Goal: Task Accomplishment & Management: Use online tool/utility

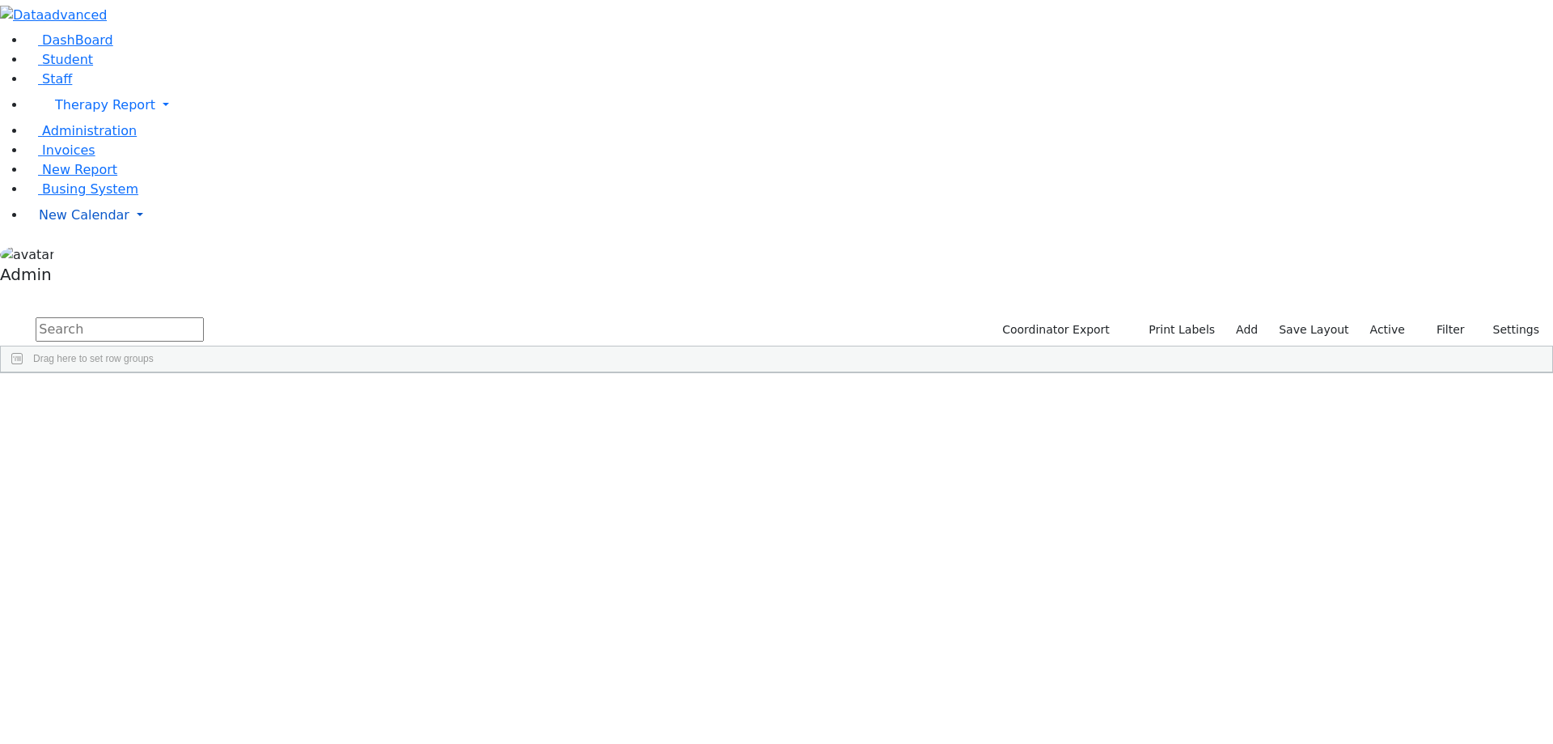
click at [78, 231] on link "New Calendar" at bounding box center [789, 215] width 1527 height 32
click at [78, 257] on link "Calendar" at bounding box center [64, 247] width 58 height 19
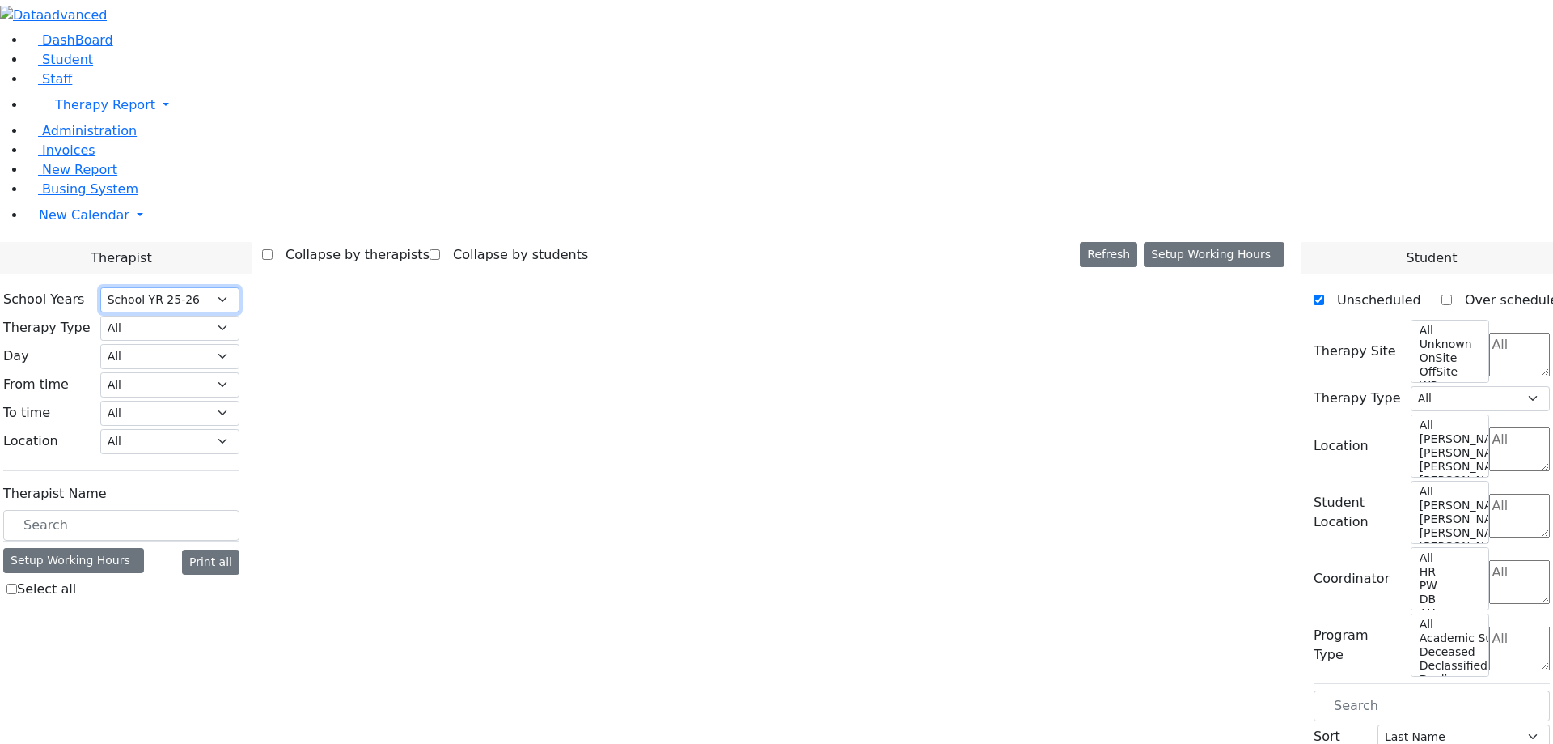
click at [239, 287] on select "Select School YR Summer YR 25 School YR 25-26 Summer YR 25 School YR 24-25 Summ…" at bounding box center [169, 299] width 139 height 25
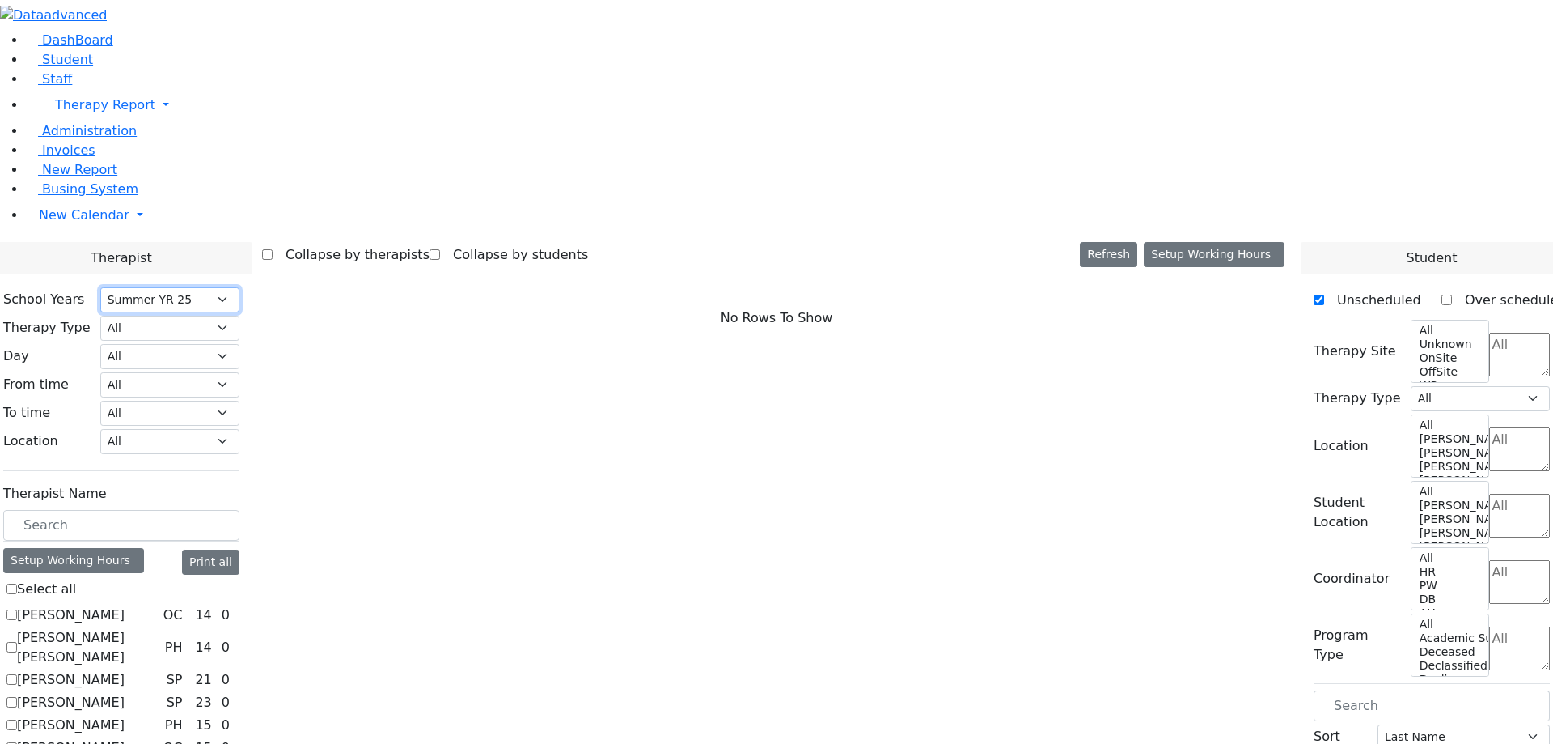
click at [239, 287] on select "Select School YR Summer YR 25 School YR 25-26 Summer YR 25 School YR 24-25 Summ…" at bounding box center [169, 299] width 139 height 25
select select "212"
click at [239, 287] on select "Select School YR Summer YR 25 School YR 25-26 Summer YR 25 School YR 24-25 Summ…" at bounding box center [169, 299] width 139 height 25
click at [125, 605] on label "[PERSON_NAME]" at bounding box center [71, 614] width 108 height 19
click at [17, 609] on input "[PERSON_NAME]" at bounding box center [11, 614] width 11 height 11
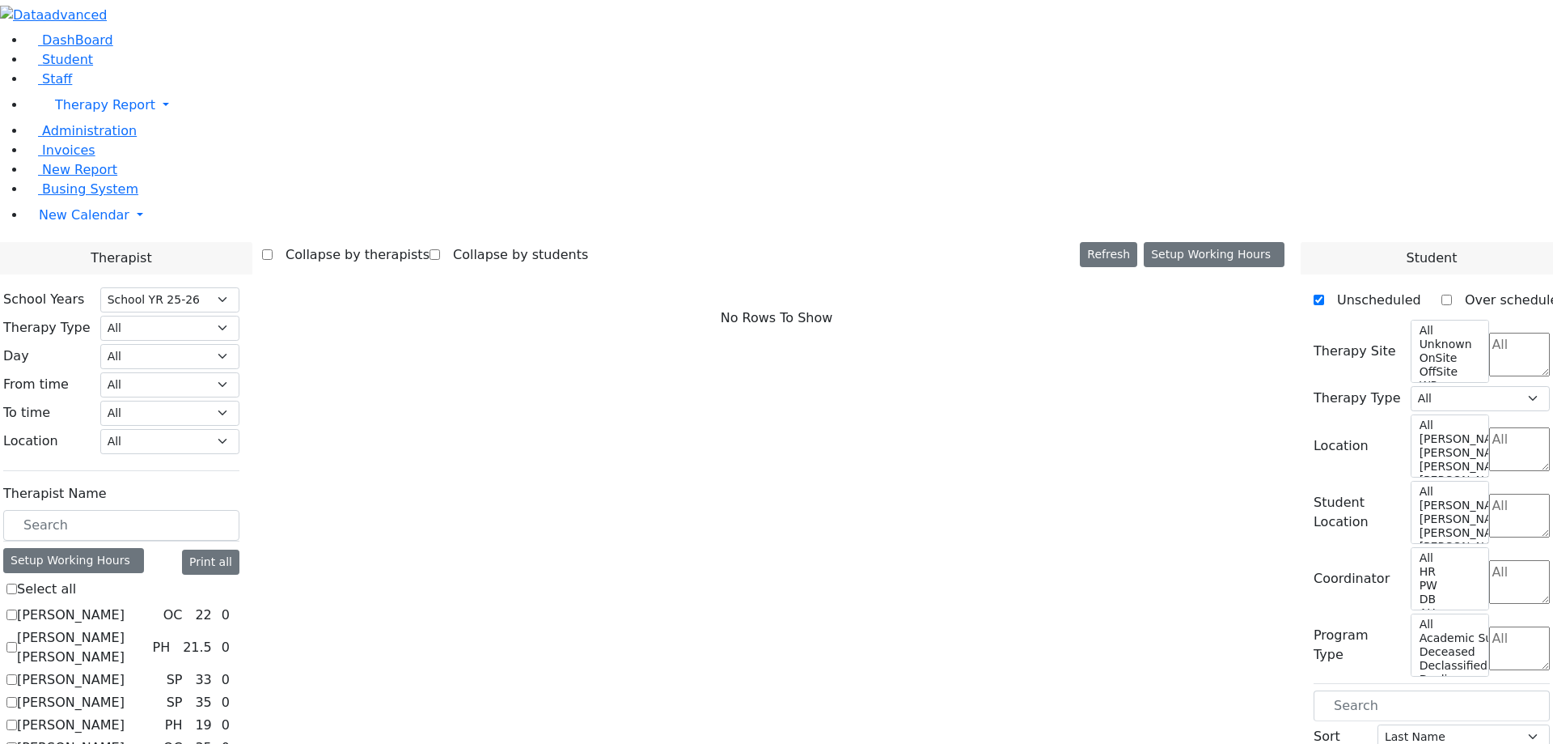
checkbox input "true"
select select "1"
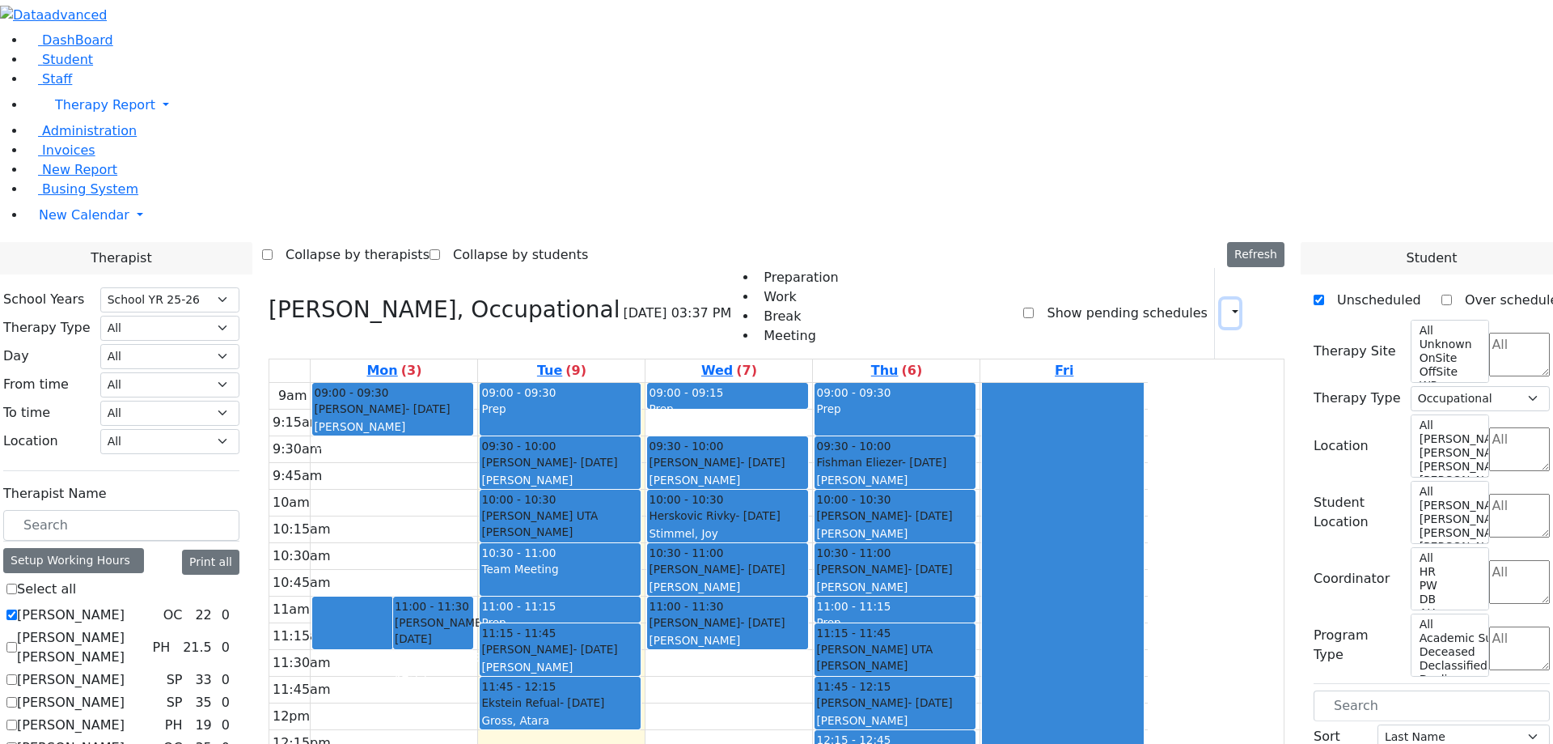
click at [1222, 299] on button "button" at bounding box center [1231, 313] width 18 height 28
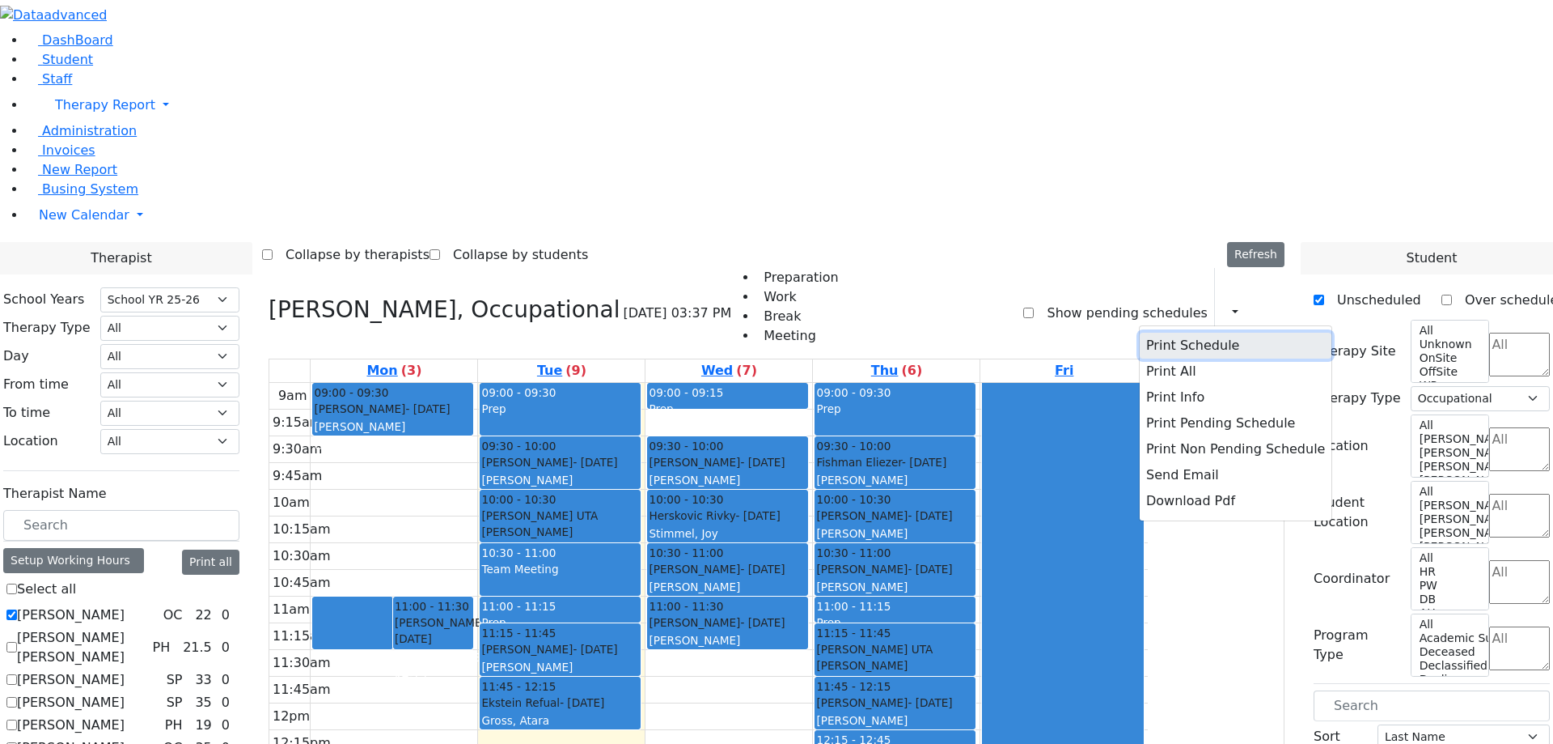
click at [1170, 333] on button "Print Schedule" at bounding box center [1236, 346] width 192 height 26
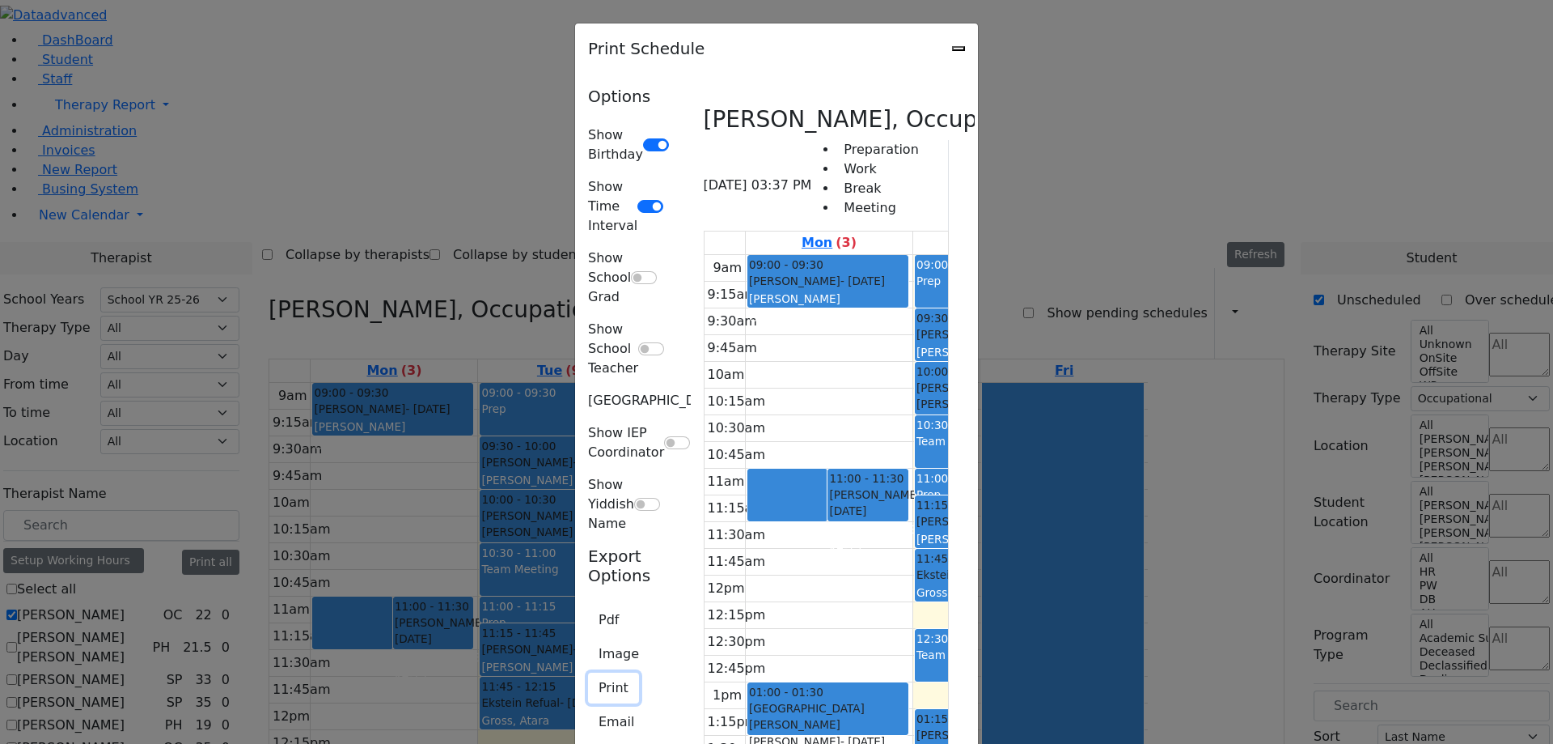
click at [588, 672] on button "Print" at bounding box center [613, 687] width 51 height 31
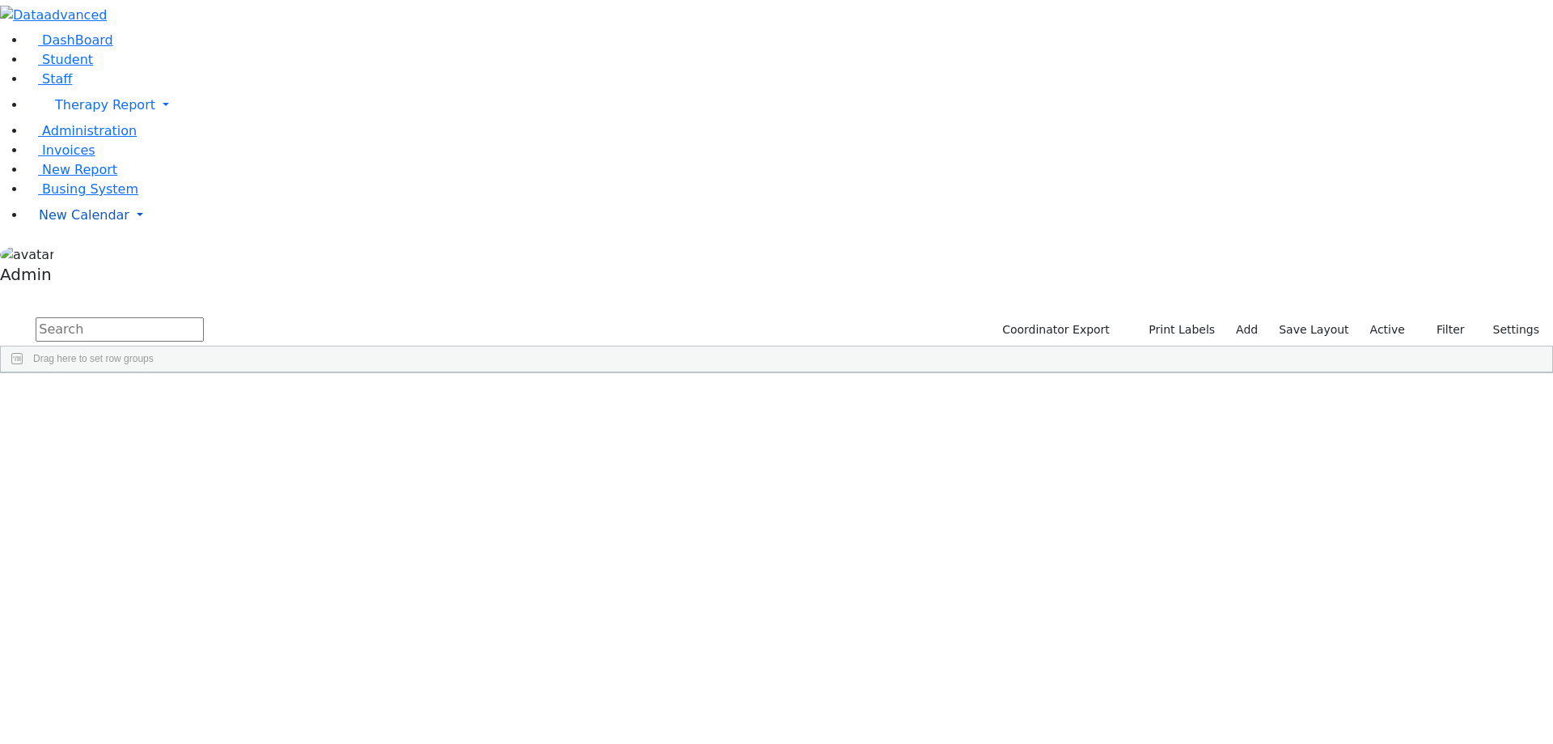
click at [70, 222] on span "New Calendar" at bounding box center [84, 214] width 91 height 15
click at [74, 255] on span "Calendar" at bounding box center [64, 246] width 58 height 15
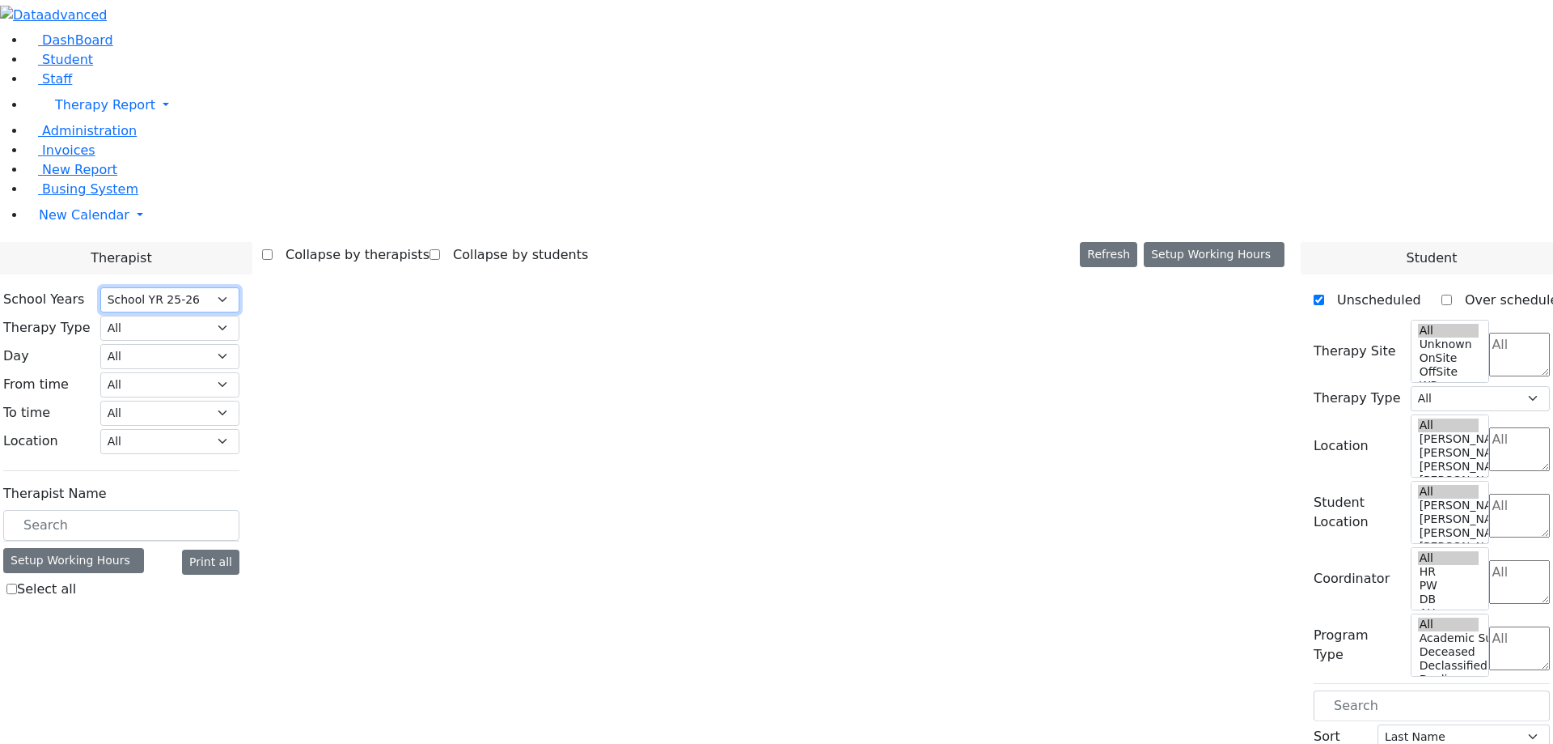
drag, startPoint x: 335, startPoint y: 66, endPoint x: 331, endPoint y: 78, distance: 12.8
click at [239, 287] on select "Select School YR Summer YR 25 School YR 25-26 Summer YR 25 School YR 24-25 Summ…" at bounding box center [169, 299] width 139 height 25
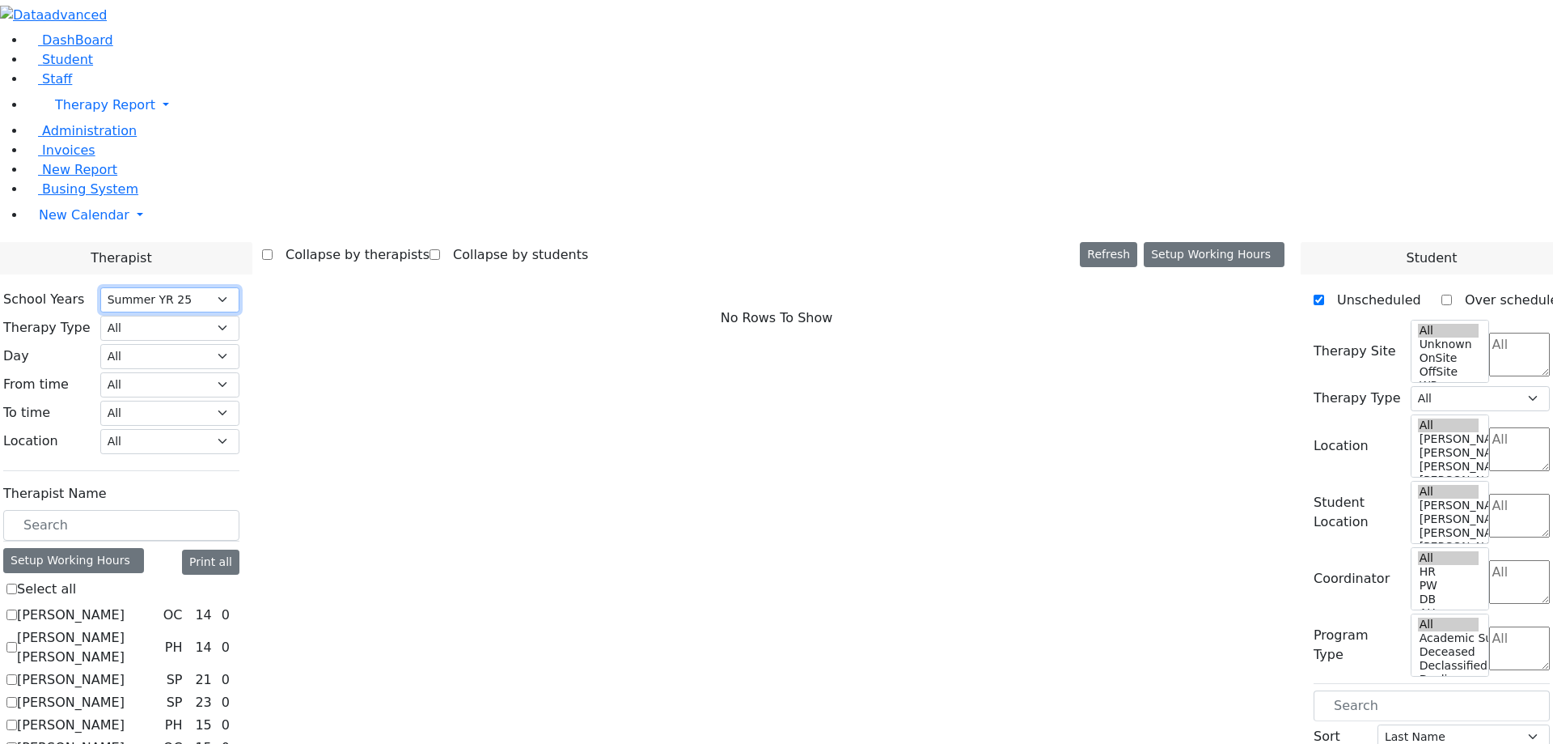
click at [239, 287] on select "Select School YR Summer YR 25 School YR 25-26 Summer YR 25 School YR 24-25 Summ…" at bounding box center [169, 299] width 139 height 25
select select "212"
click at [239, 287] on select "Select School YR Summer YR 25 School YR 25-26 Summer YR 25 School YR 24-25 Summ…" at bounding box center [169, 299] width 139 height 25
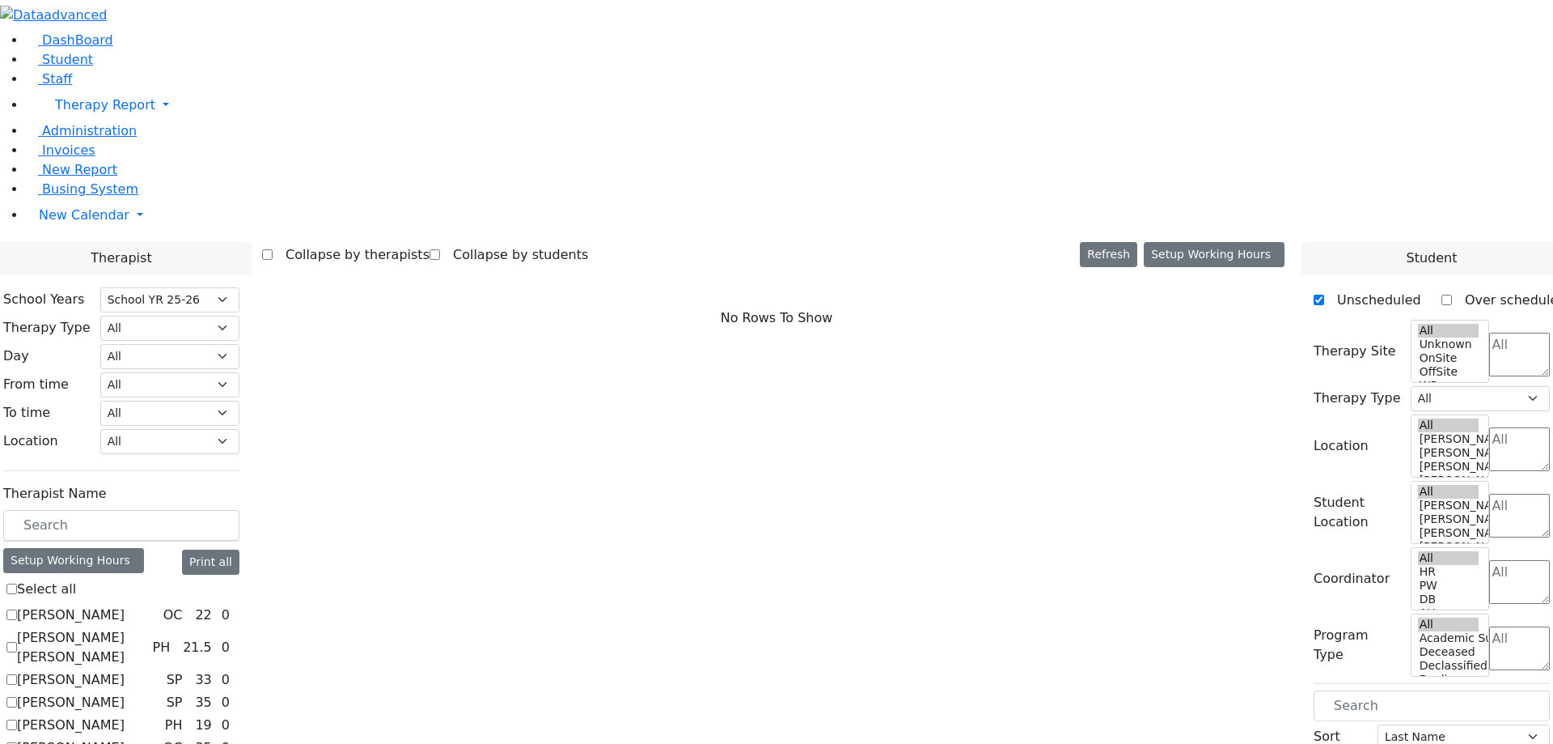
click at [125, 605] on label "Abramczyk ZC" at bounding box center [71, 614] width 108 height 19
click at [17, 609] on input "[PERSON_NAME]" at bounding box center [11, 614] width 11 height 11
checkbox input "true"
select select "1"
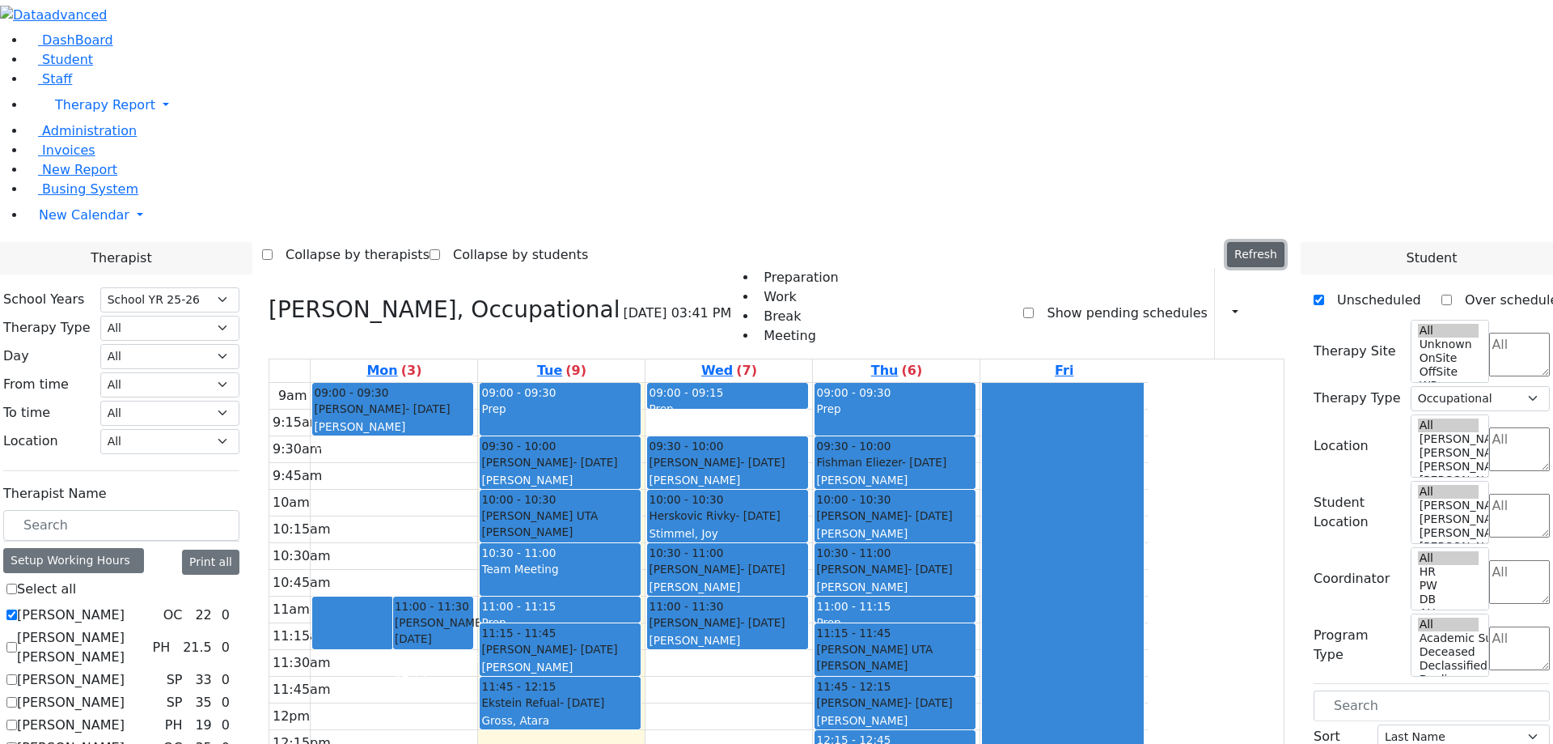
click at [1282, 242] on button "Refresh" at bounding box center [1255, 254] width 57 height 25
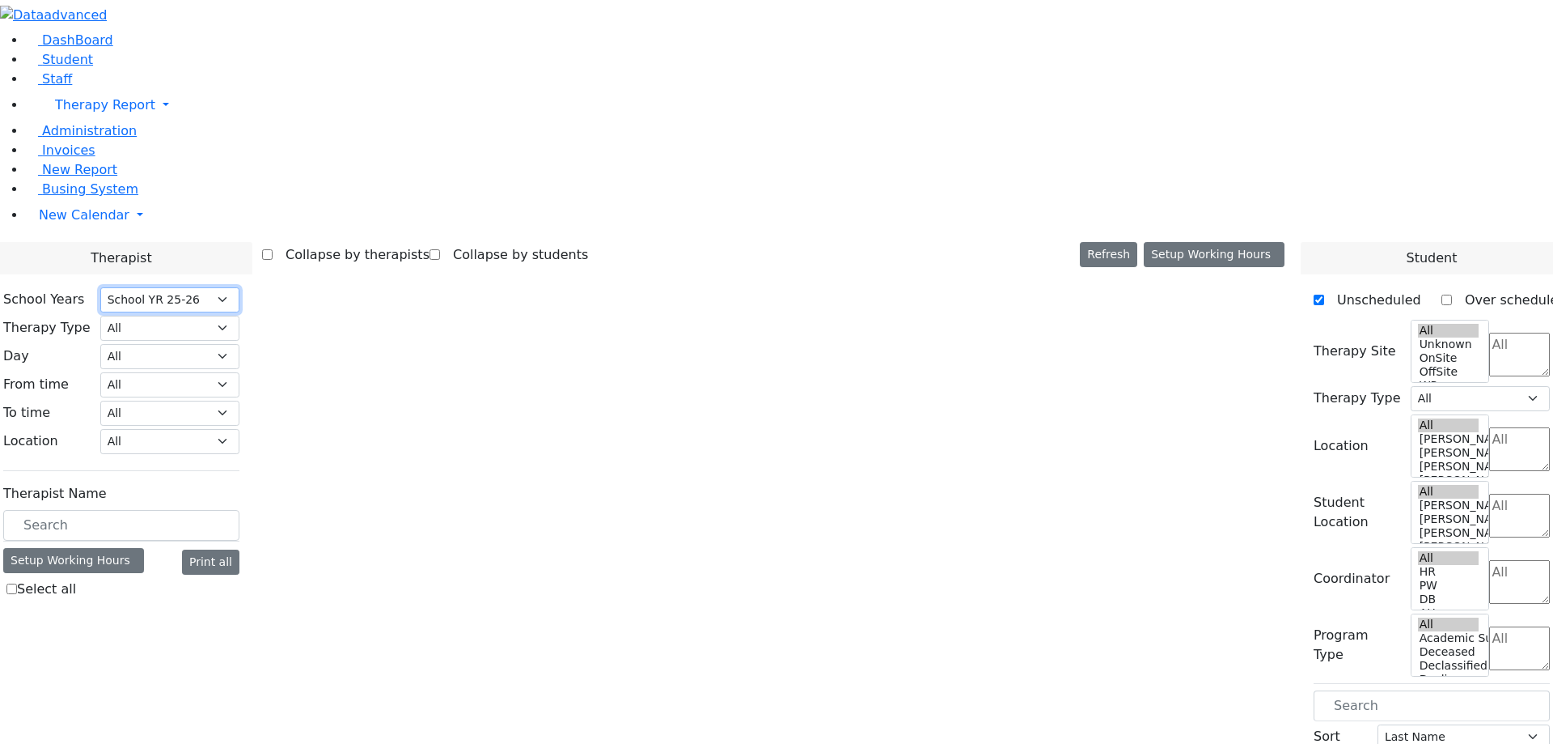
click at [239, 287] on select "Select School YR Summer YR 25 School YR 25-26 Summer YR 25 School YR 24-25 Summ…" at bounding box center [169, 299] width 139 height 25
select select "213"
click at [239, 287] on select "Select School YR Summer YR 25 School YR 25-26 Summer YR 25 School YR 24-25 Summ…" at bounding box center [169, 299] width 139 height 25
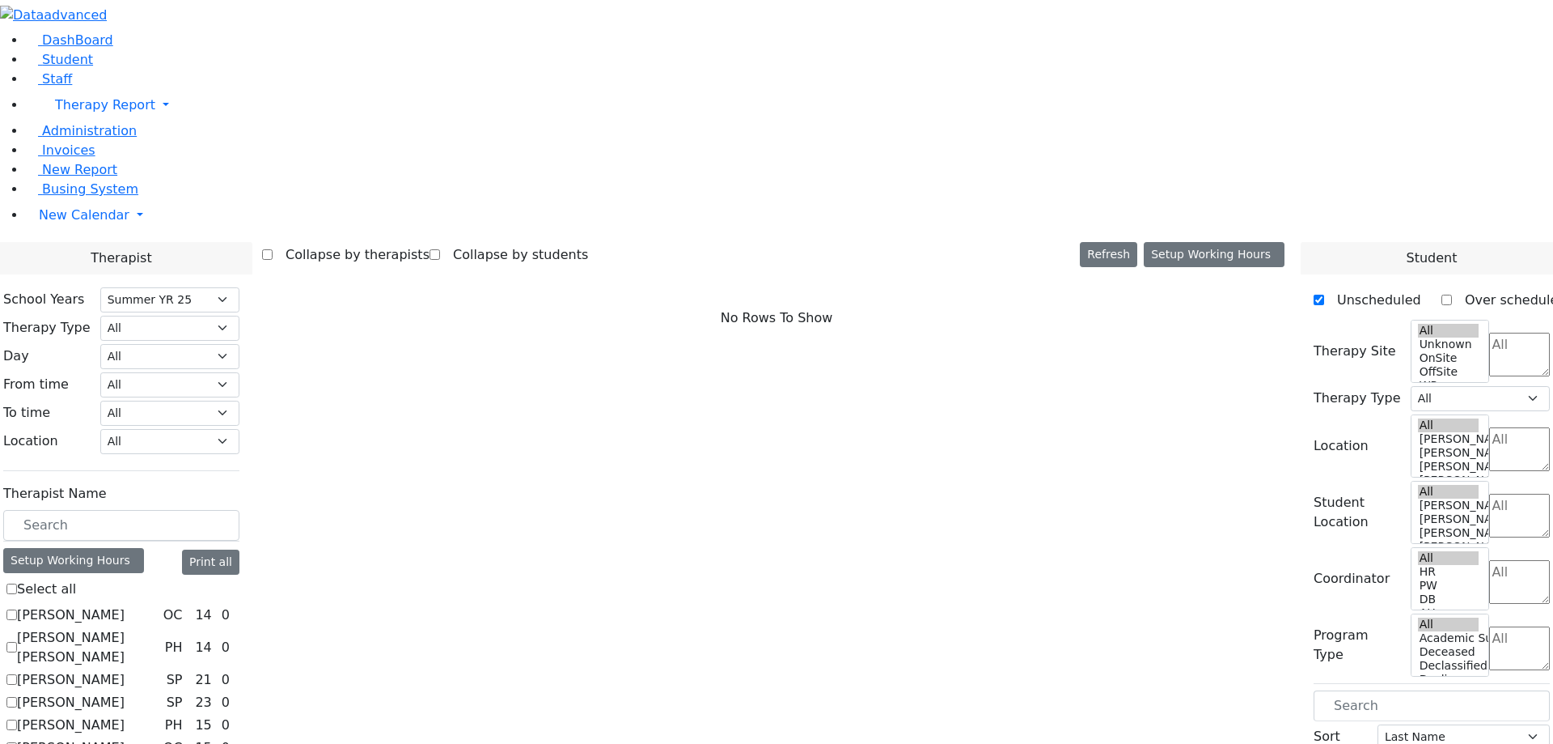
click at [125, 605] on label "[PERSON_NAME]" at bounding box center [71, 614] width 108 height 19
click at [17, 609] on input "[PERSON_NAME]" at bounding box center [11, 614] width 11 height 11
checkbox input "true"
select select "1"
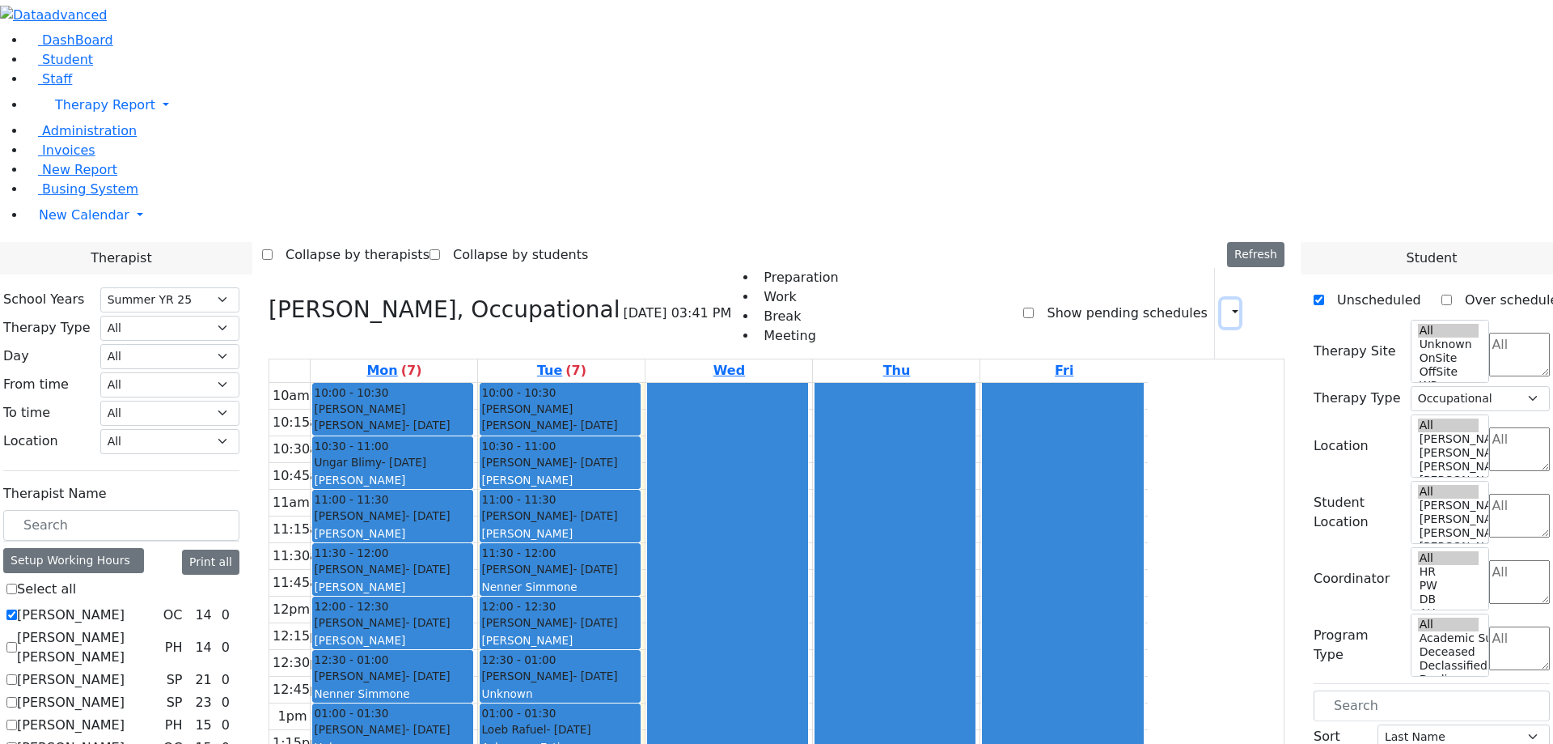
click at [1222, 299] on button "button" at bounding box center [1231, 313] width 18 height 28
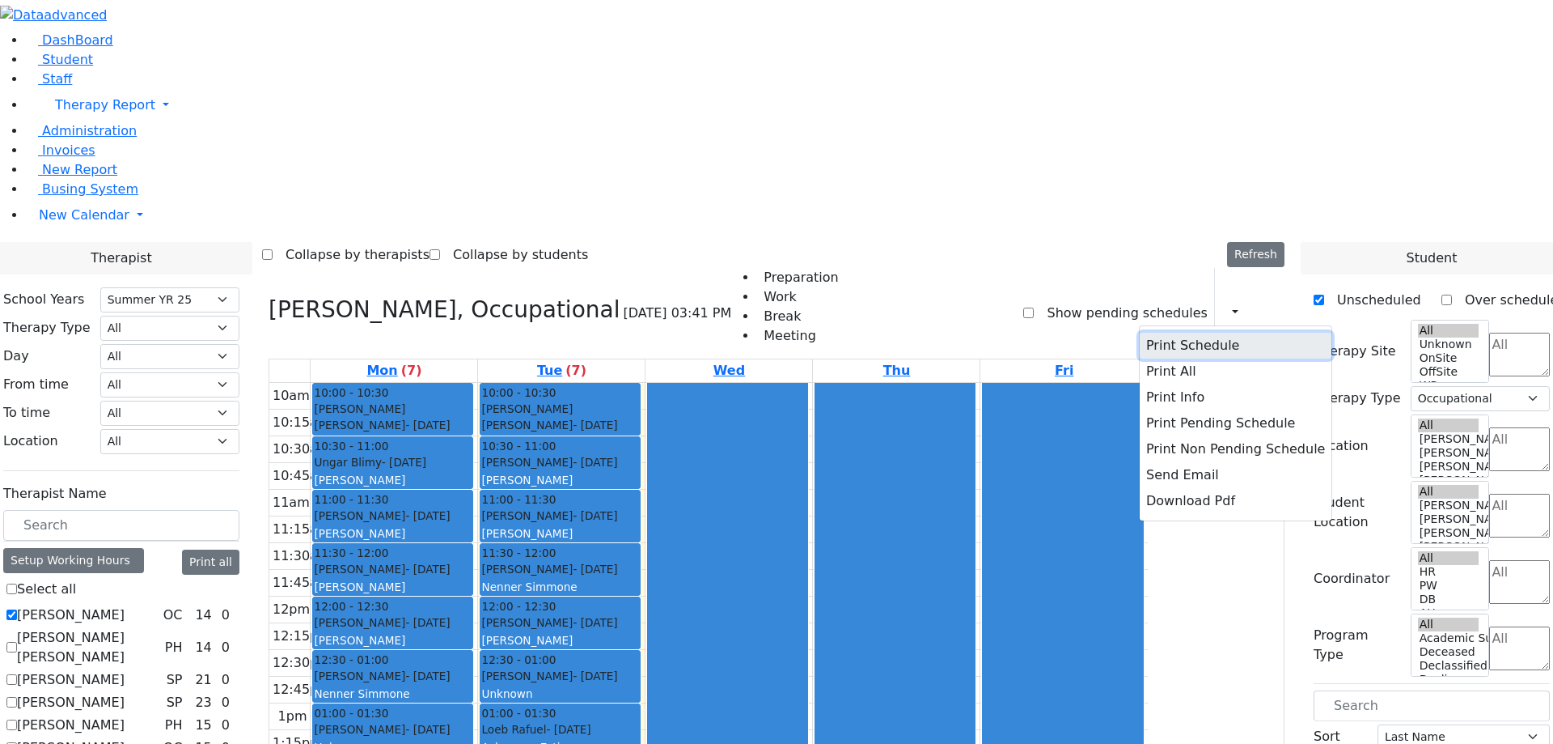
click at [1155, 333] on button "Print Schedule" at bounding box center [1236, 346] width 192 height 26
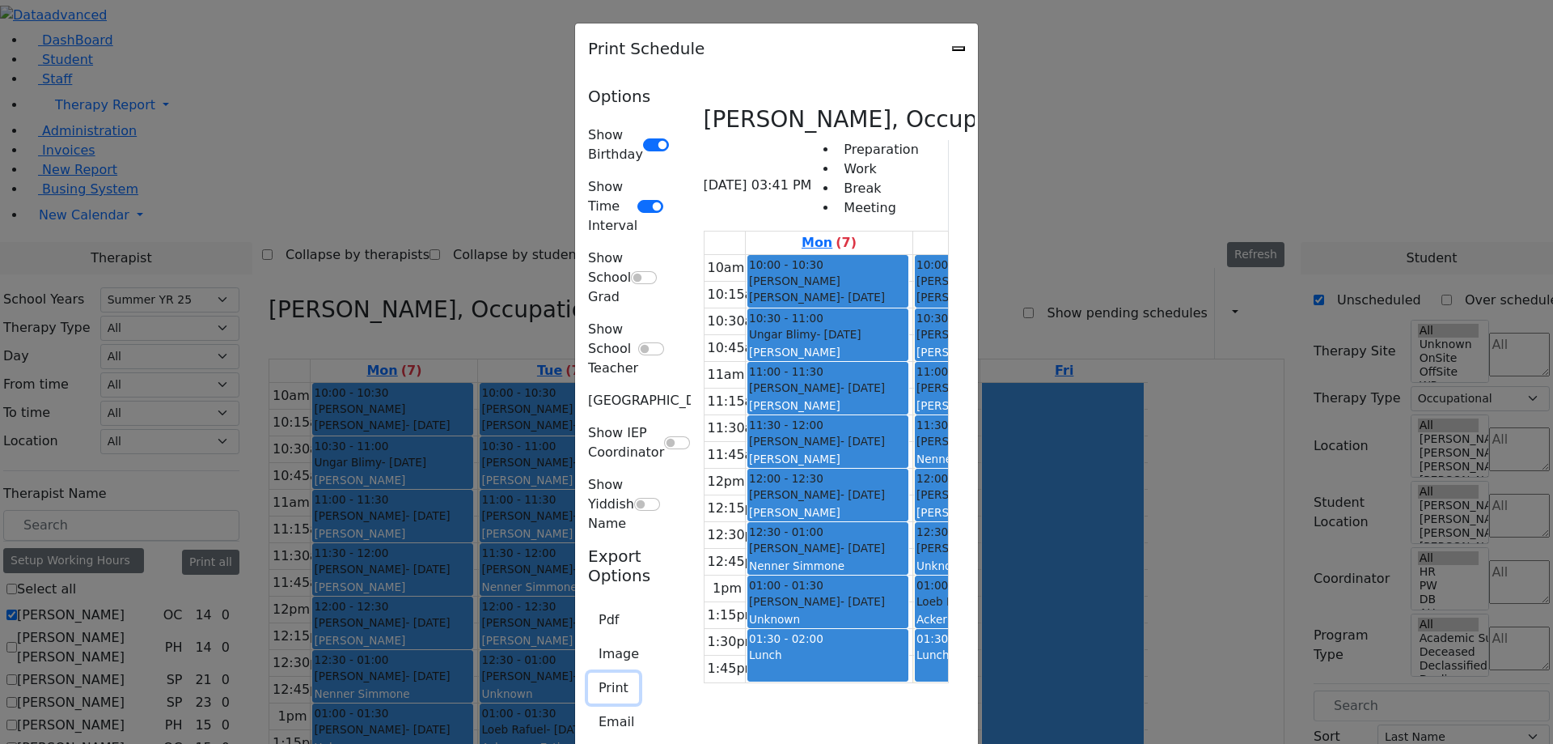
click at [588, 672] on button "Print" at bounding box center [613, 687] width 51 height 31
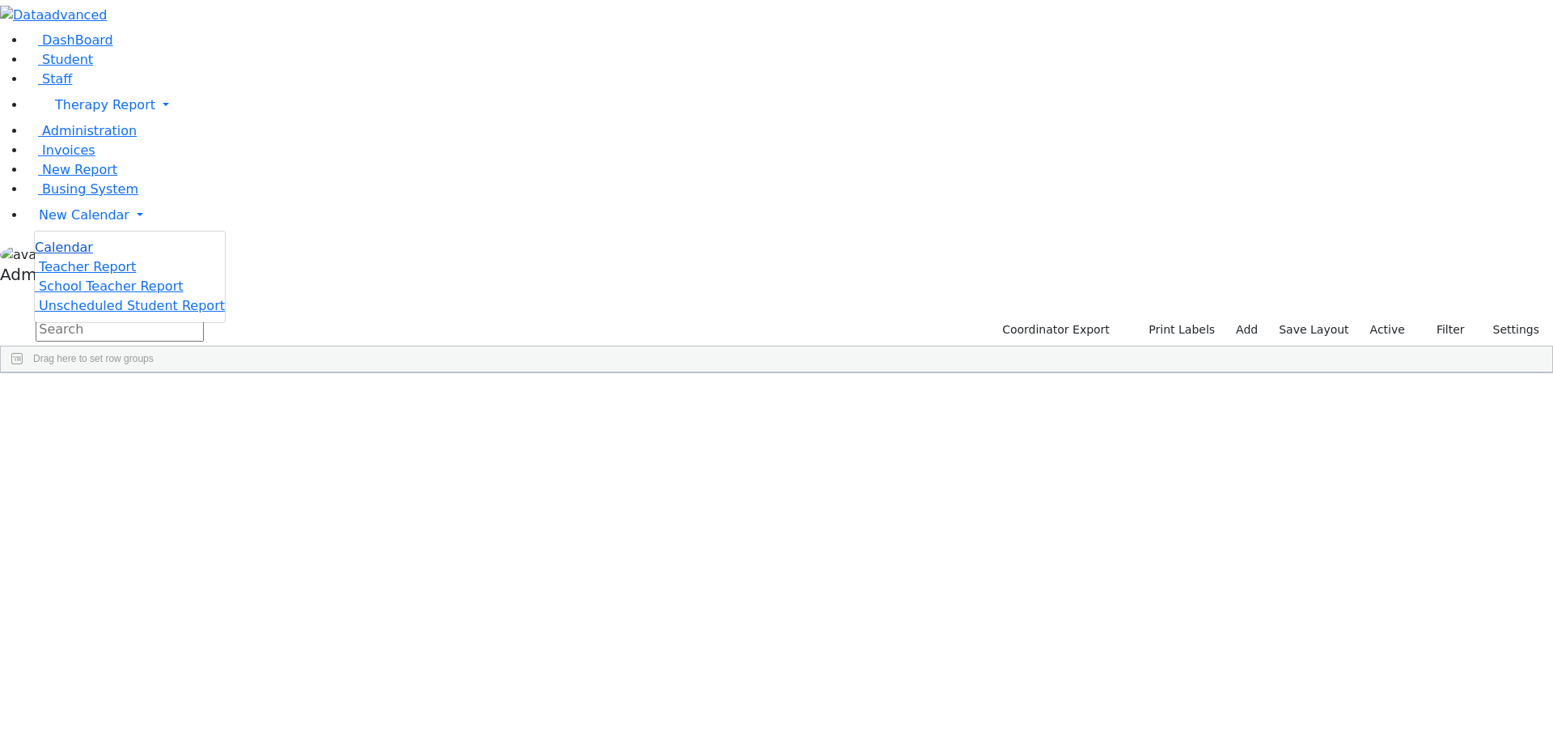
click at [93, 255] on span "Calendar" at bounding box center [64, 246] width 58 height 15
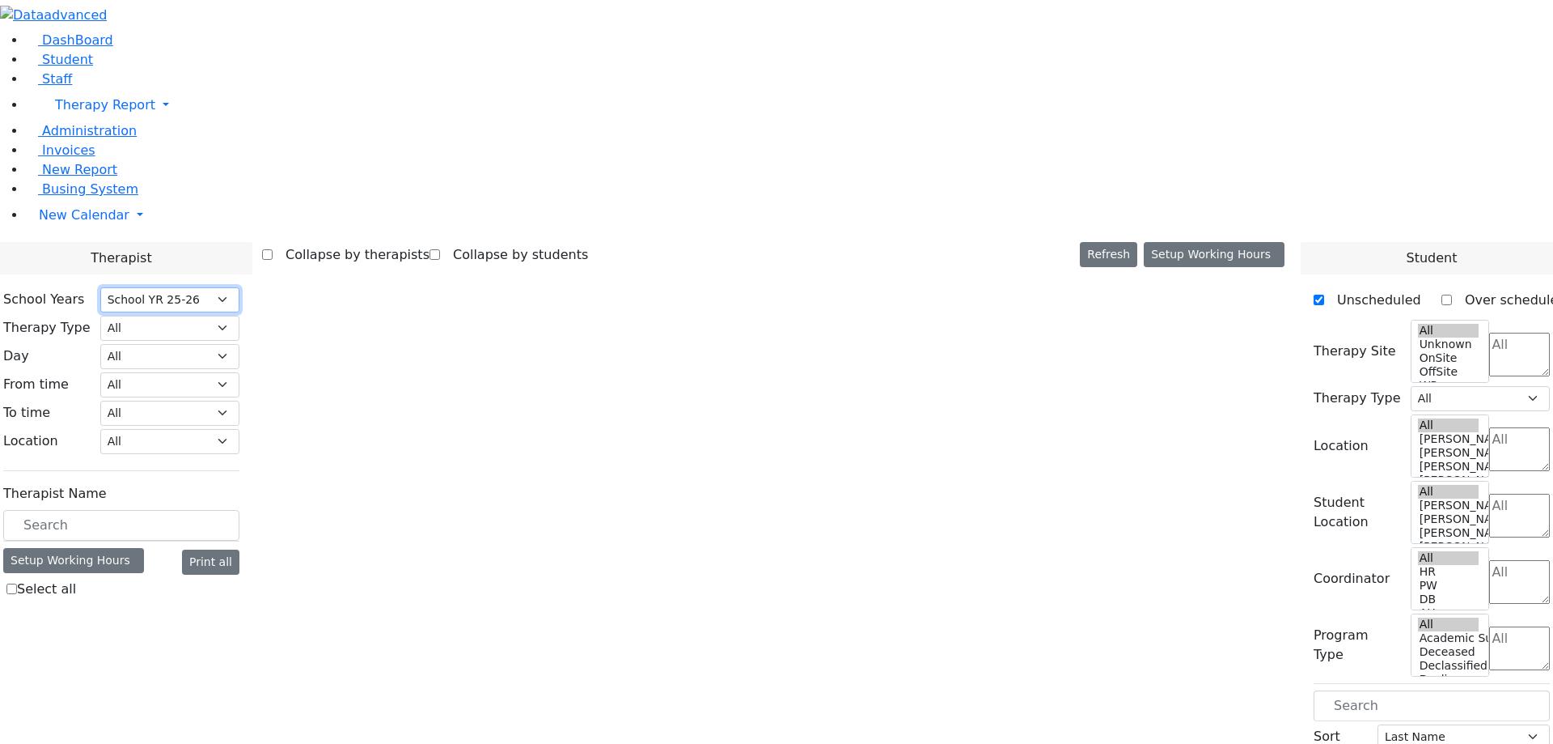
click at [239, 287] on select "Select School YR Summer YR 25 School YR 25-26 Summer YR 25 School YR 24-25 Summ…" at bounding box center [169, 299] width 139 height 25
select select "211"
click at [239, 287] on select "Select School YR Summer YR 25 School YR 25-26 Summer YR 25 School YR 24-25 Summ…" at bounding box center [169, 299] width 139 height 25
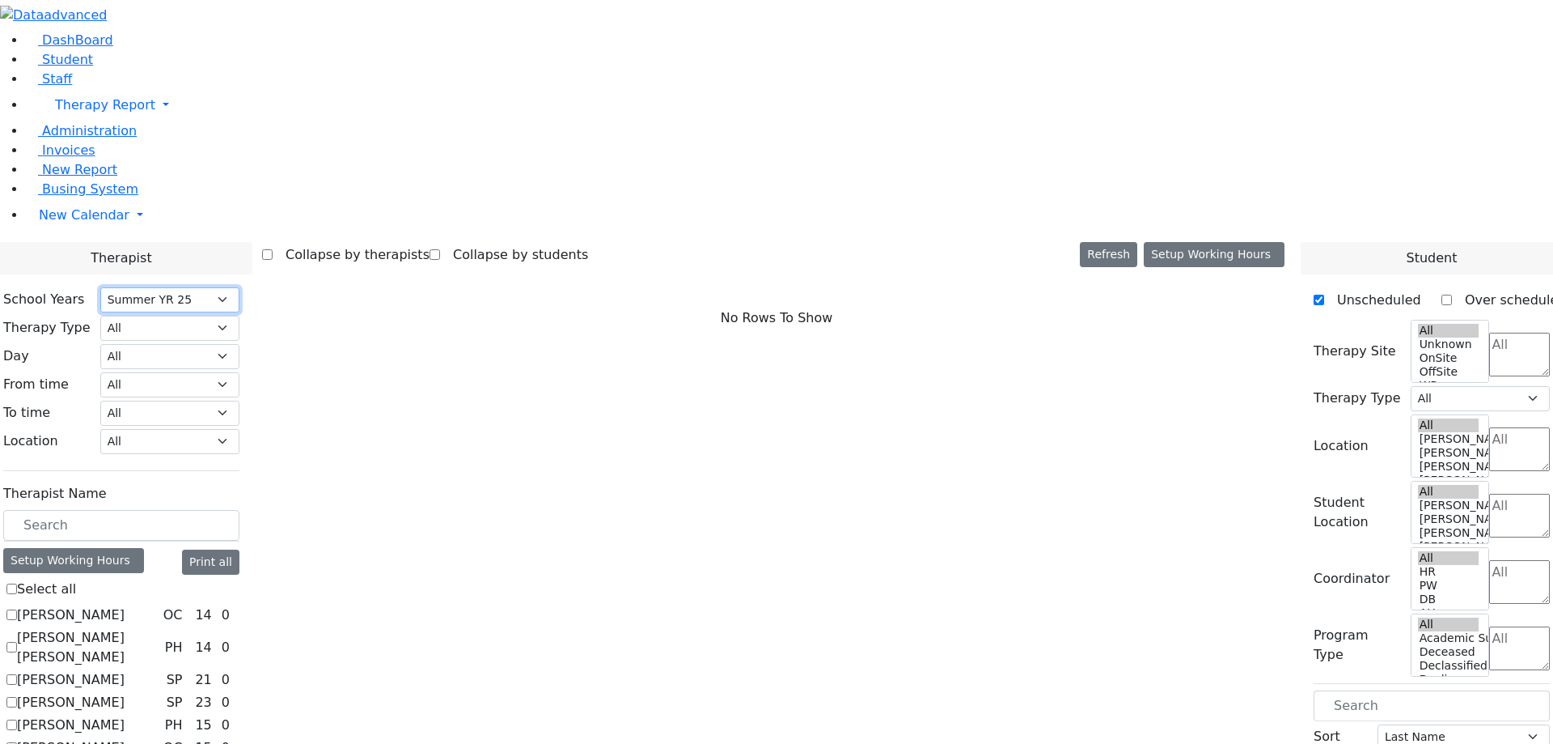
click at [239, 287] on select "Select School YR Summer YR 25 School YR 25-26 Summer YR 25 School YR 24-25 Summ…" at bounding box center [169, 299] width 139 height 25
click at [125, 605] on label "[PERSON_NAME]" at bounding box center [71, 614] width 108 height 19
click at [17, 609] on input "[PERSON_NAME]" at bounding box center [11, 614] width 11 height 11
checkbox input "true"
select select "1"
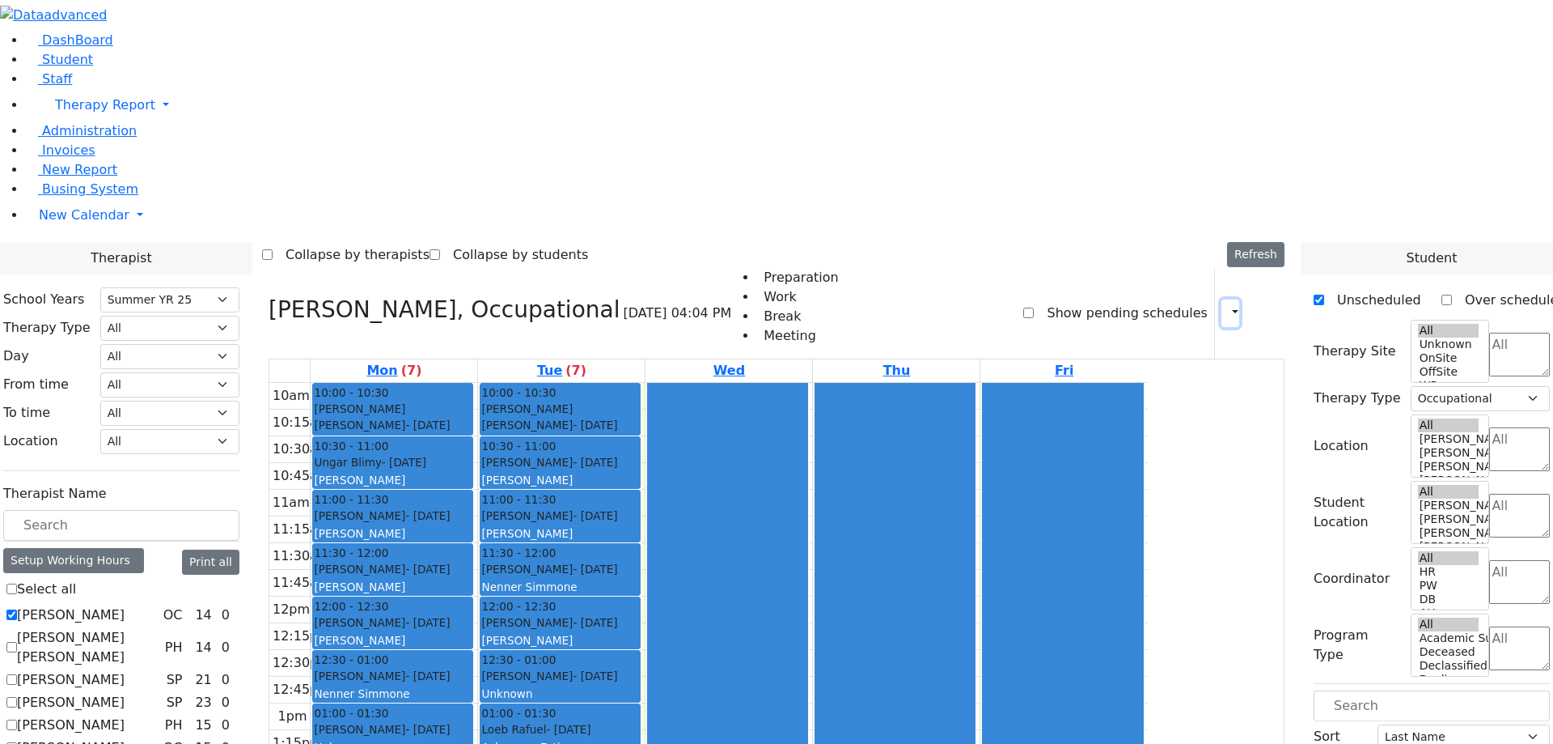
click at [1226, 305] on icon "button" at bounding box center [1226, 312] width 0 height 15
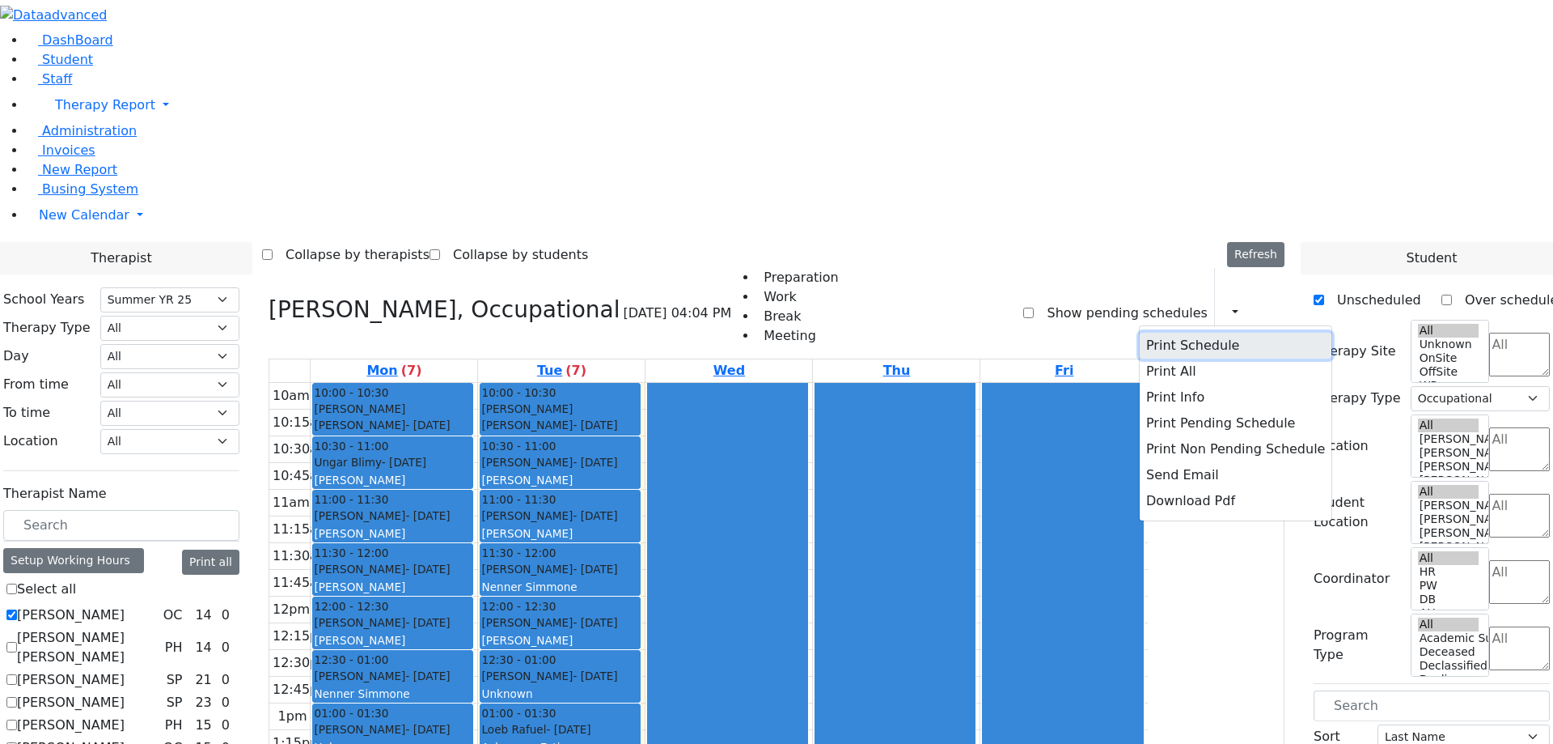
click at [1151, 333] on button "Print Schedule" at bounding box center [1236, 346] width 192 height 26
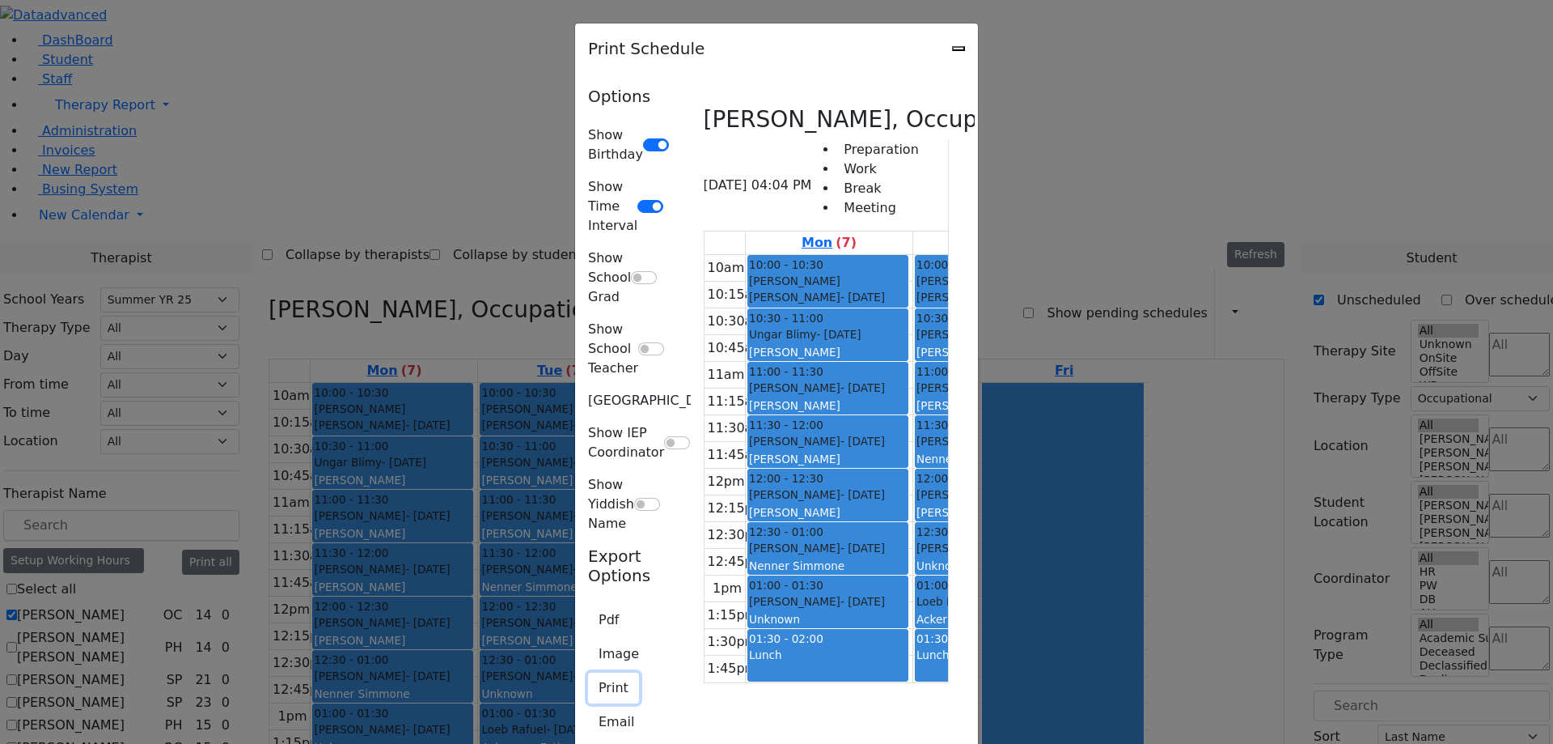
click at [588, 672] on button "Print" at bounding box center [613, 687] width 51 height 31
